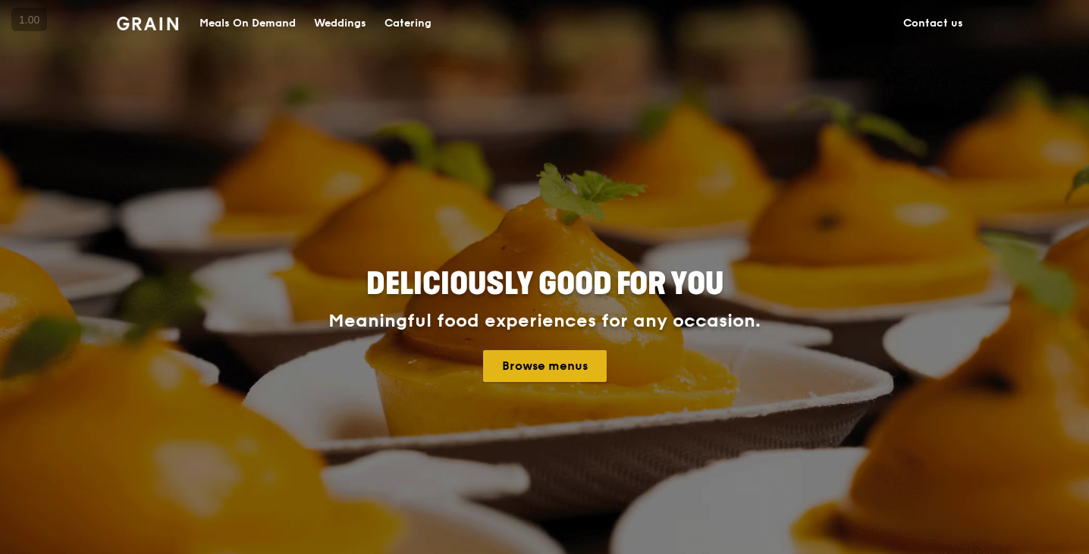
click at [538, 372] on link "Browse menus" at bounding box center [545, 366] width 124 height 32
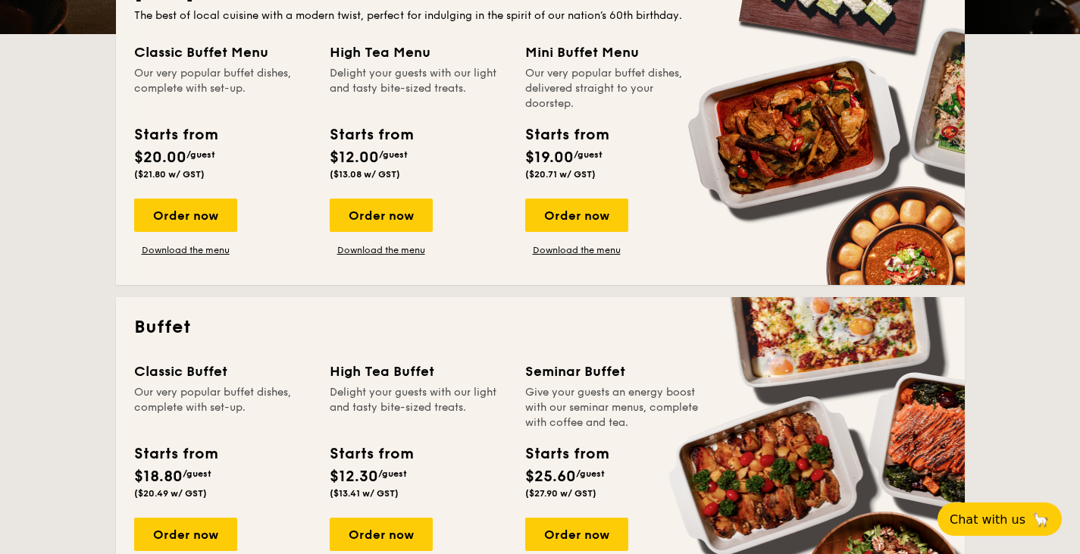
scroll to position [303, 0]
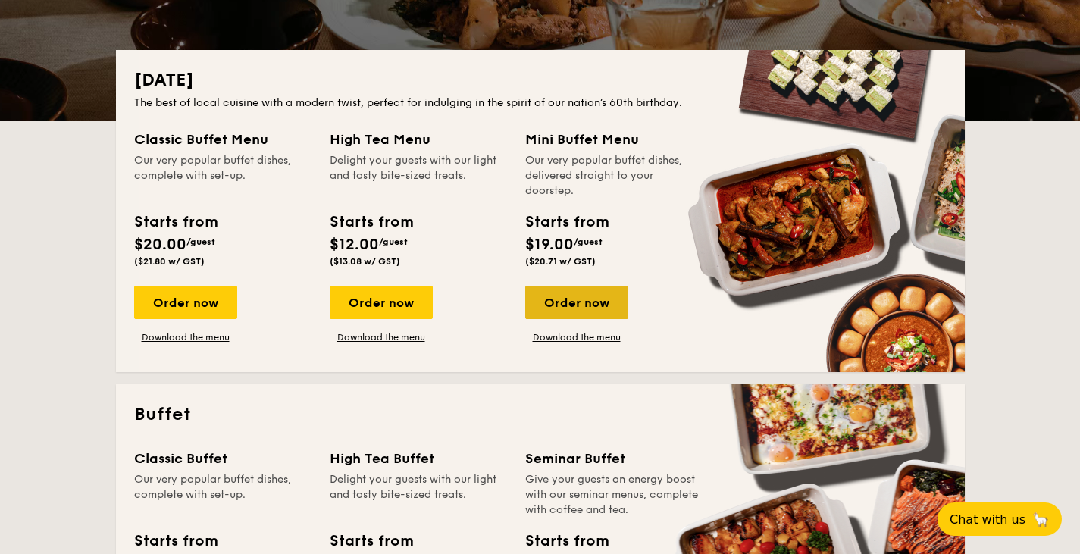
click at [585, 302] on div "Order now" at bounding box center [576, 302] width 103 height 33
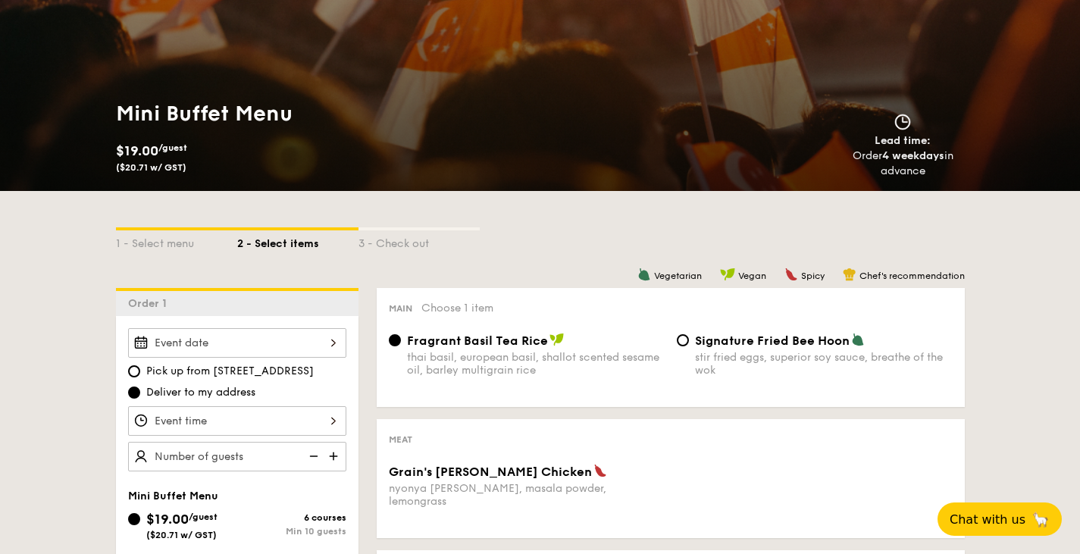
scroll to position [227, 0]
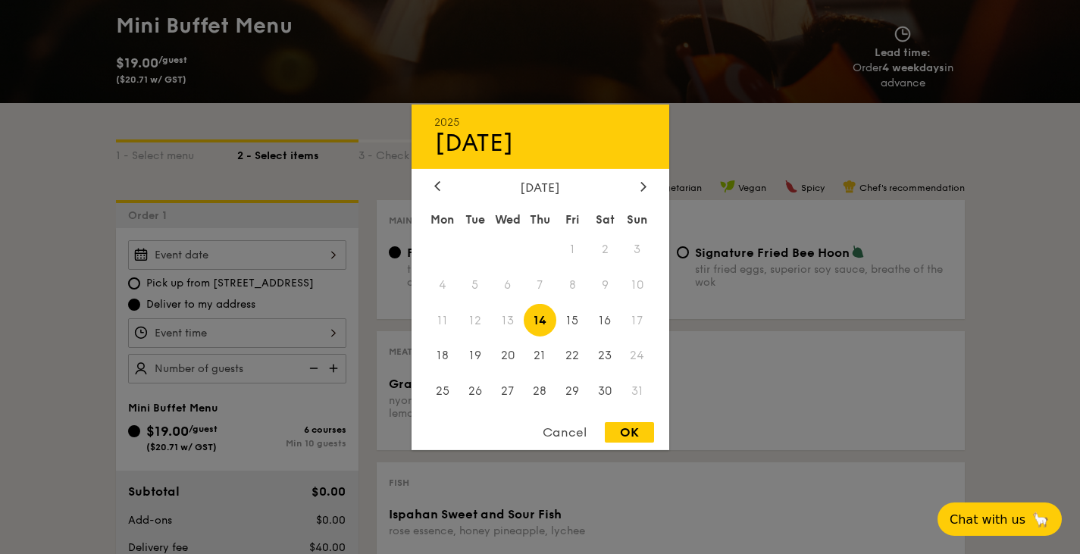
click at [312, 246] on div "2025 Aug [DATE] Tue Wed Thu Fri Sat Sun 1 2 3 4 5 6 7 8 9 10 11 12 13 14 15 16 …" at bounding box center [237, 255] width 218 height 30
click at [496, 323] on span "13" at bounding box center [507, 320] width 33 height 33
click at [500, 319] on span "13" at bounding box center [507, 320] width 33 height 33
click at [796, 236] on div at bounding box center [540, 277] width 1080 height 554
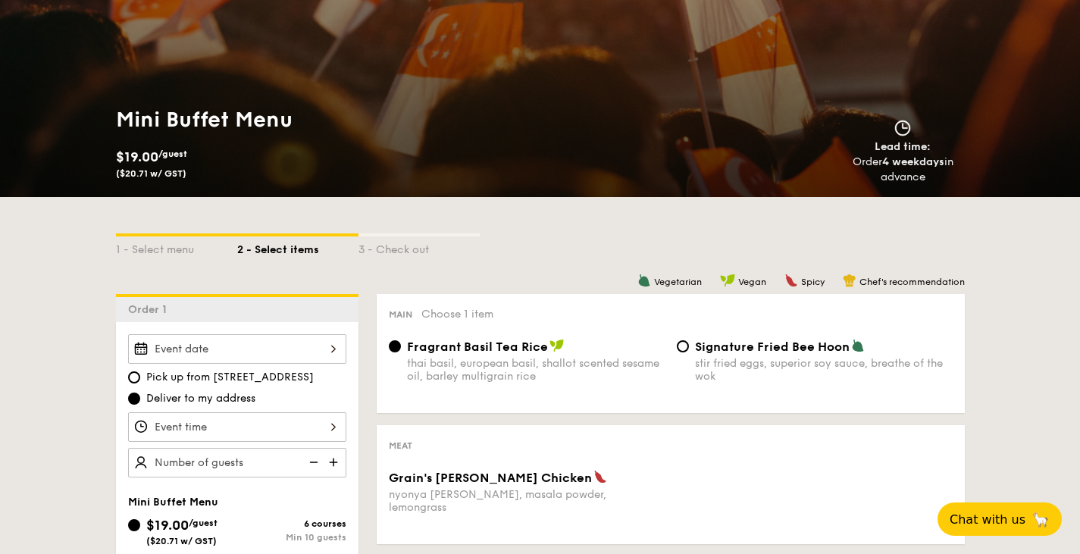
scroll to position [152, 0]
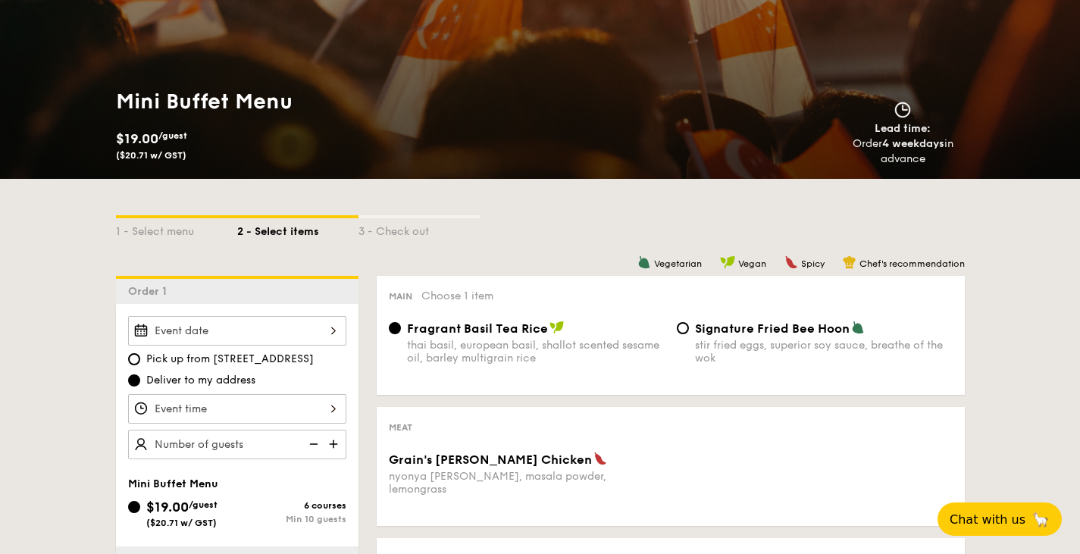
click at [242, 356] on span "Pick up from [STREET_ADDRESS]" at bounding box center [230, 359] width 168 height 15
click at [140, 356] on input "Pick up from [STREET_ADDRESS]" at bounding box center [134, 359] width 12 height 12
radio input "true"
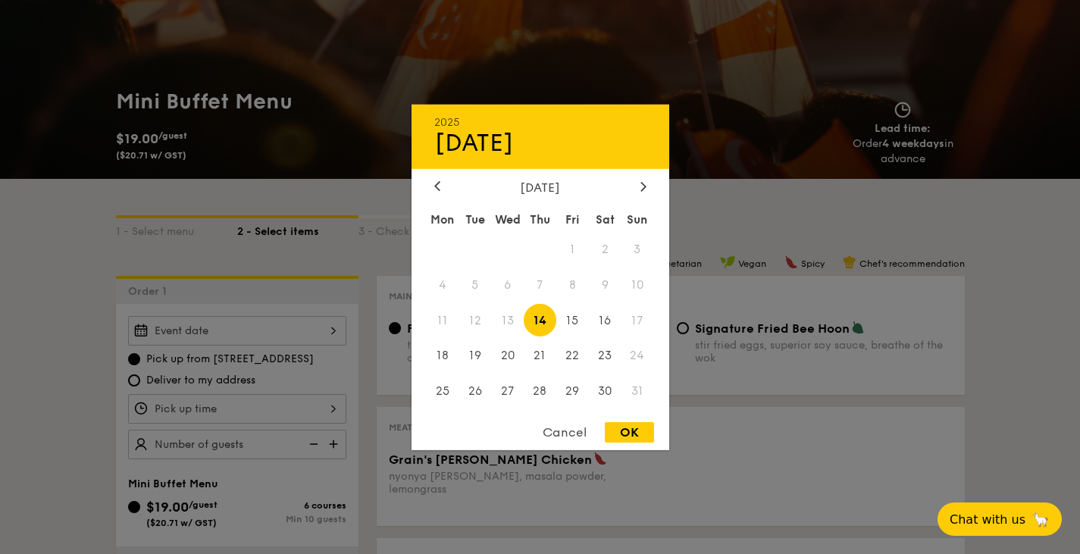
click at [284, 334] on div "2025 Aug [DATE] Tue Wed Thu Fri Sat Sun 1 2 3 4 5 6 7 8 9 10 11 12 13 14 15 16 …" at bounding box center [237, 331] width 218 height 30
click at [509, 315] on span "13" at bounding box center [507, 320] width 33 height 33
click at [645, 435] on div "OK" at bounding box center [629, 432] width 49 height 20
type input "[DATE]"
click at [289, 326] on div "[DATE] 2025 Aug [DATE] Tue Wed Thu Fri Sat Sun 1 2 3 4 5 6 7 8 9 10 11 12 13 14…" at bounding box center [237, 331] width 218 height 30
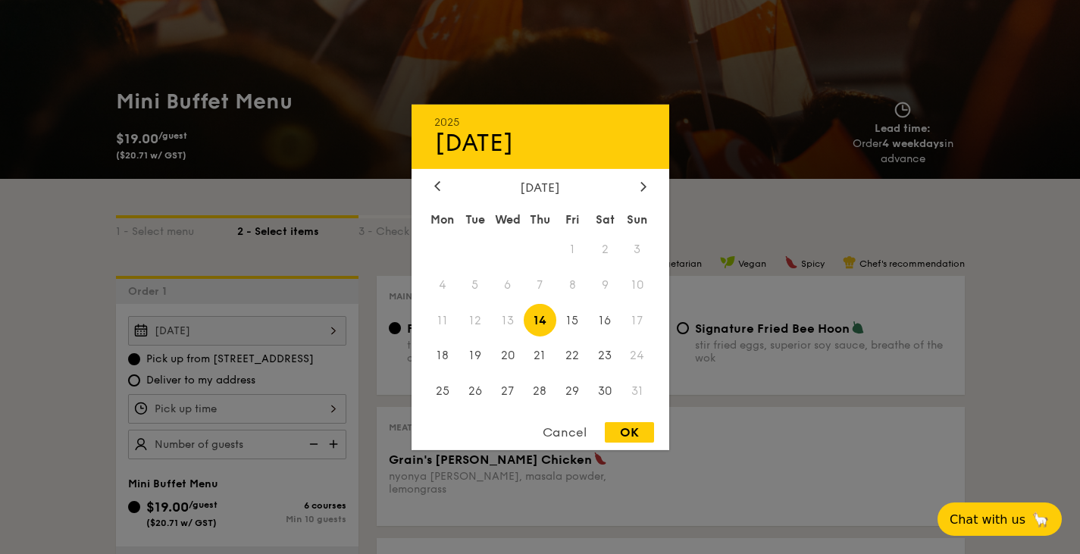
click at [287, 329] on div at bounding box center [540, 277] width 1080 height 554
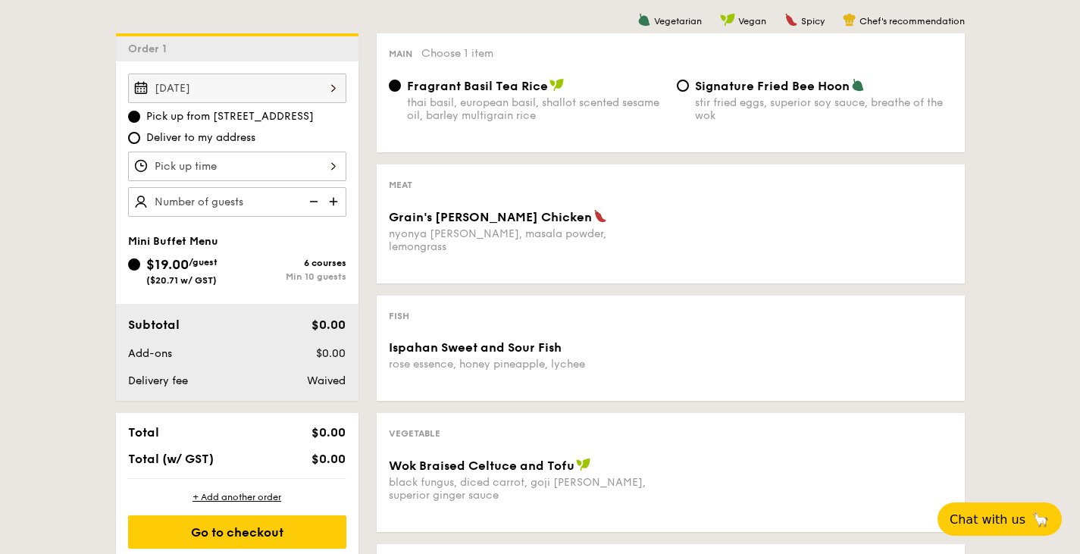
scroll to position [379, 0]
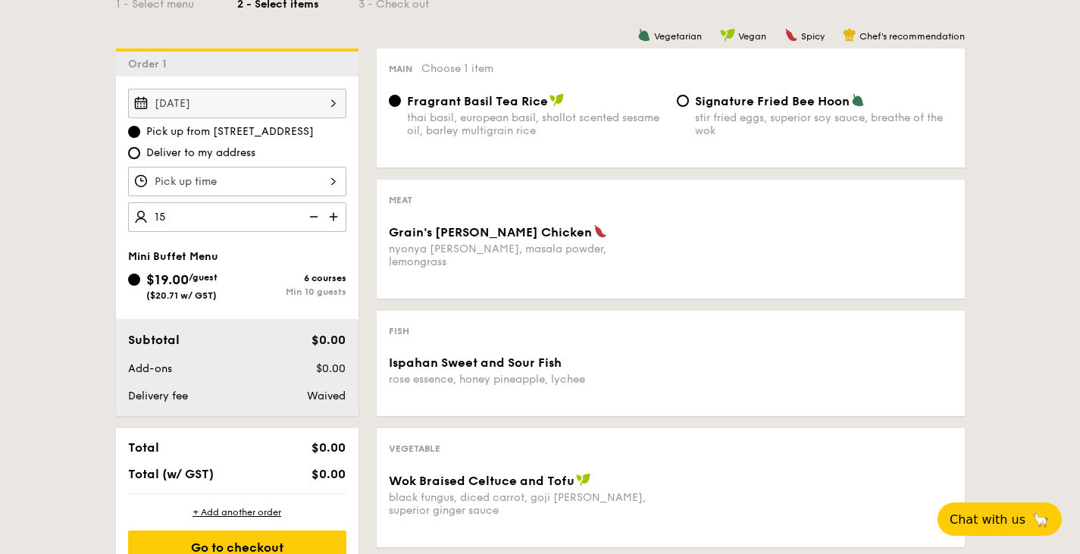
type input "15 guests"
click at [365, 249] on div "Vegetarian Vegan Spicy Chef's recommendation Main Choose 1 item Fragrant Basil …" at bounding box center [662, 435] width 607 height 773
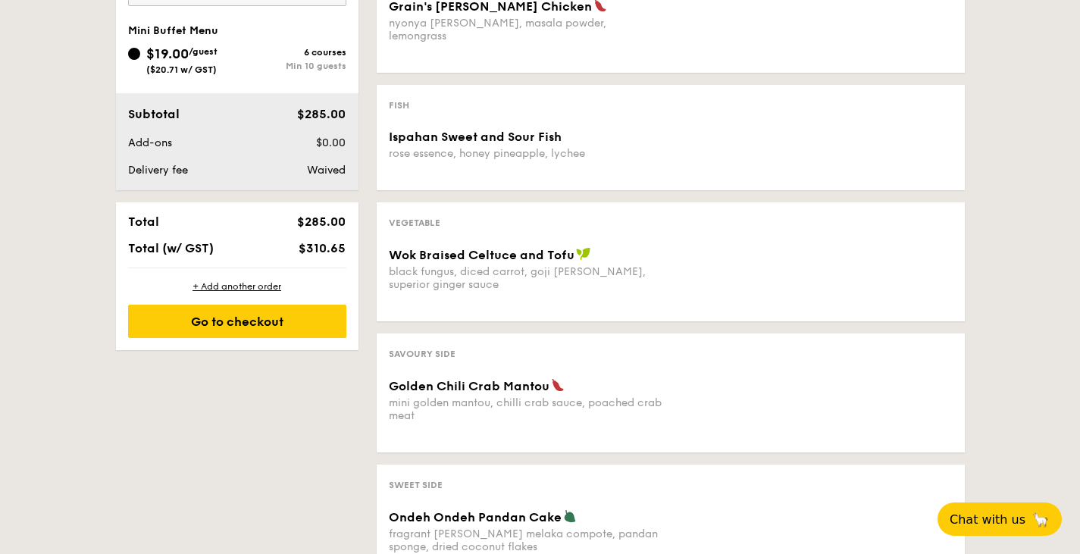
scroll to position [607, 0]
